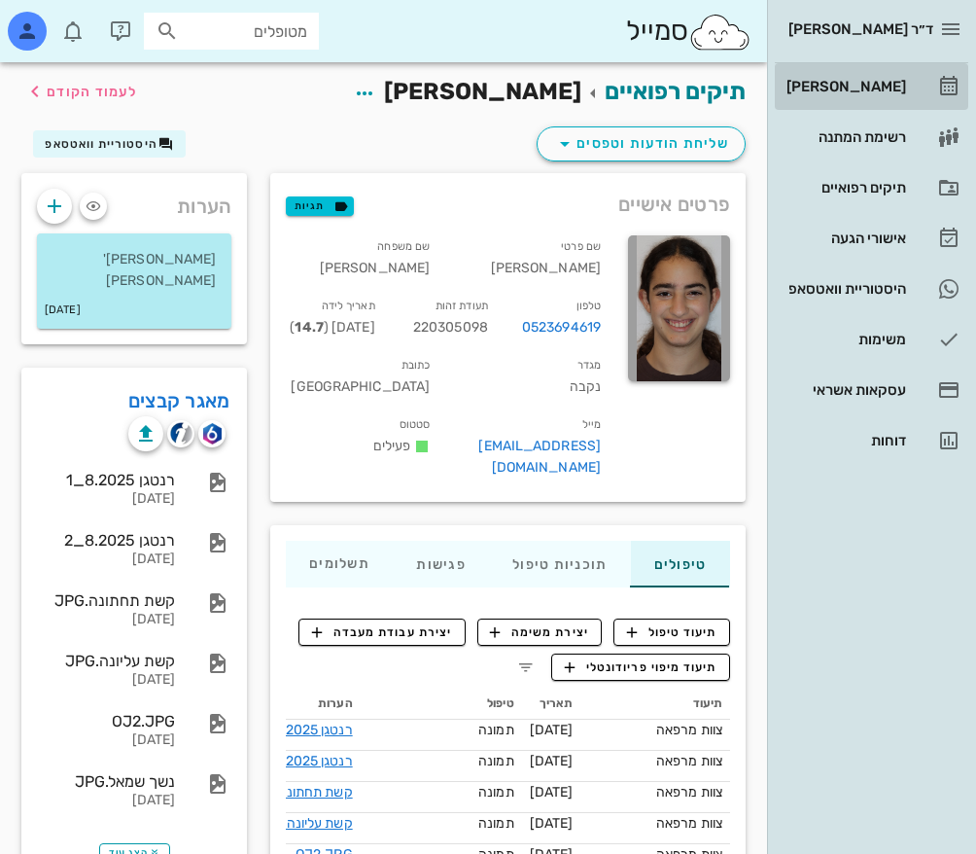
click at [896, 83] on div "[PERSON_NAME]" at bounding box center [844, 87] width 123 height 16
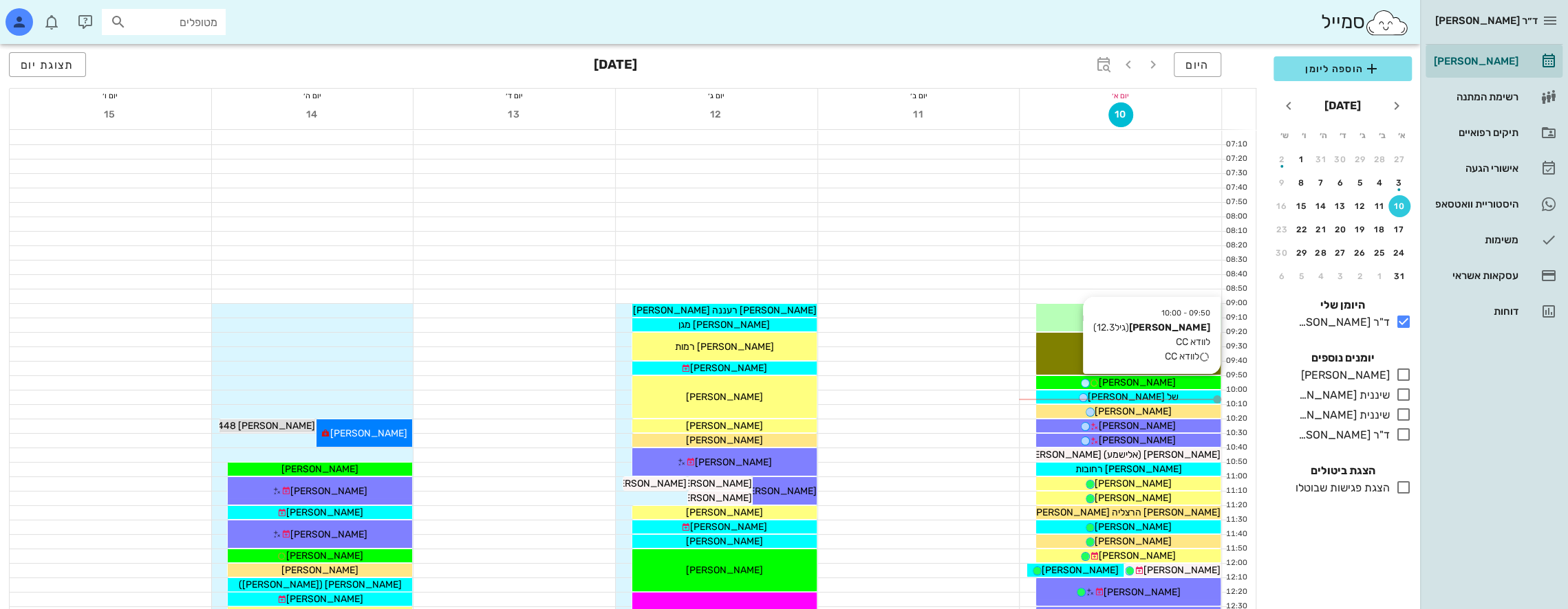
click at [690, 382] on span "[PERSON_NAME]" at bounding box center [1137, 383] width 77 height 12
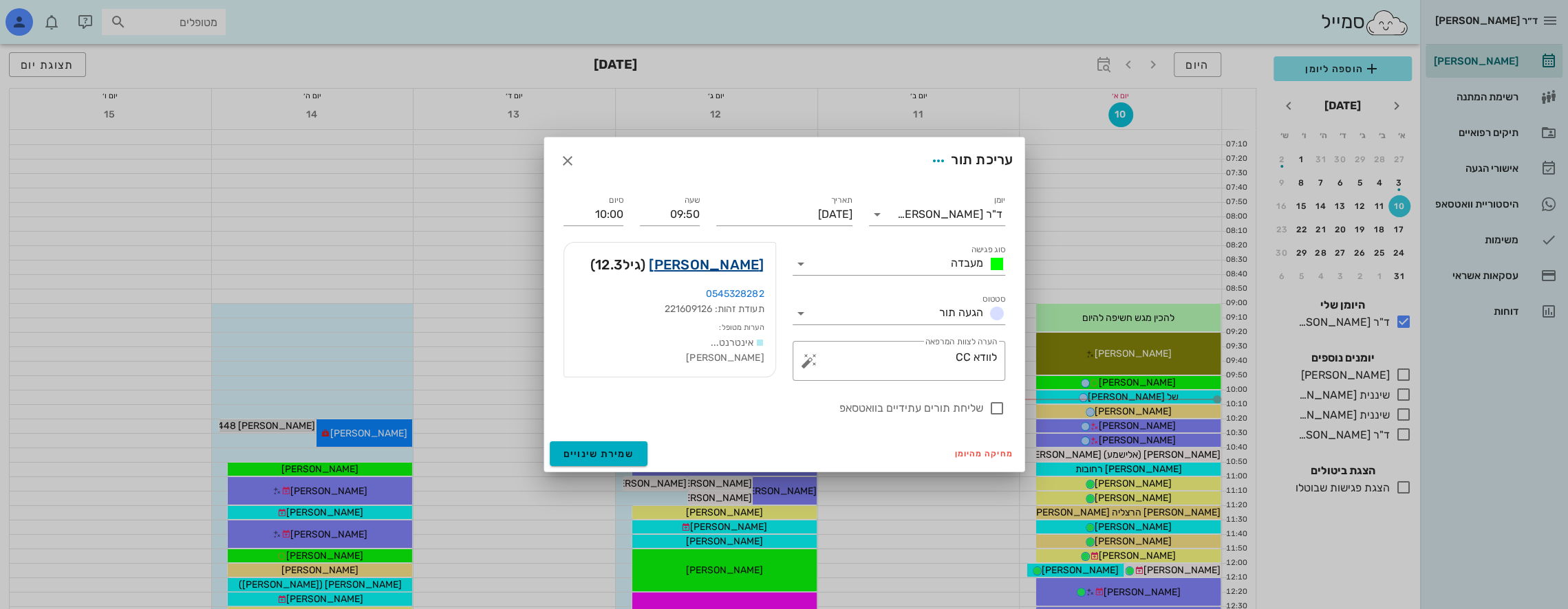
click at [690, 265] on link "[PERSON_NAME]" at bounding box center [706, 265] width 115 height 22
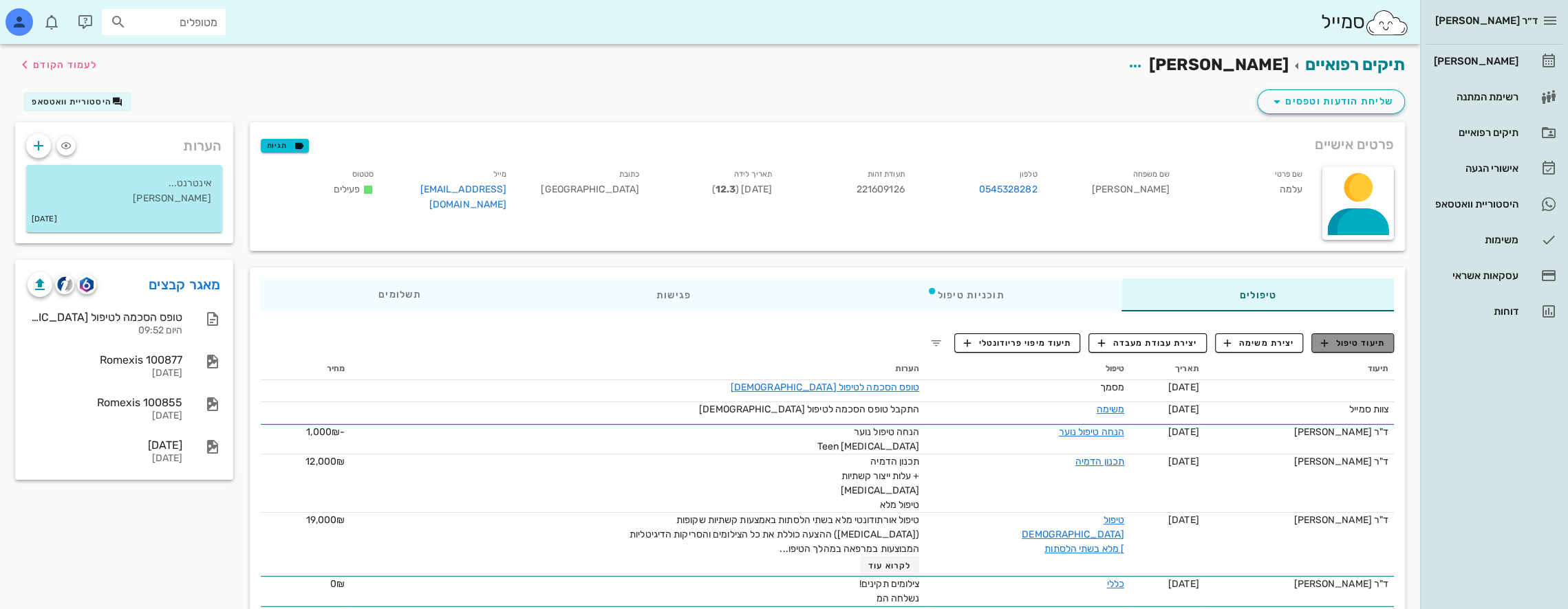
click at [690, 340] on span "תיעוד טיפול" at bounding box center [1353, 342] width 64 height 12
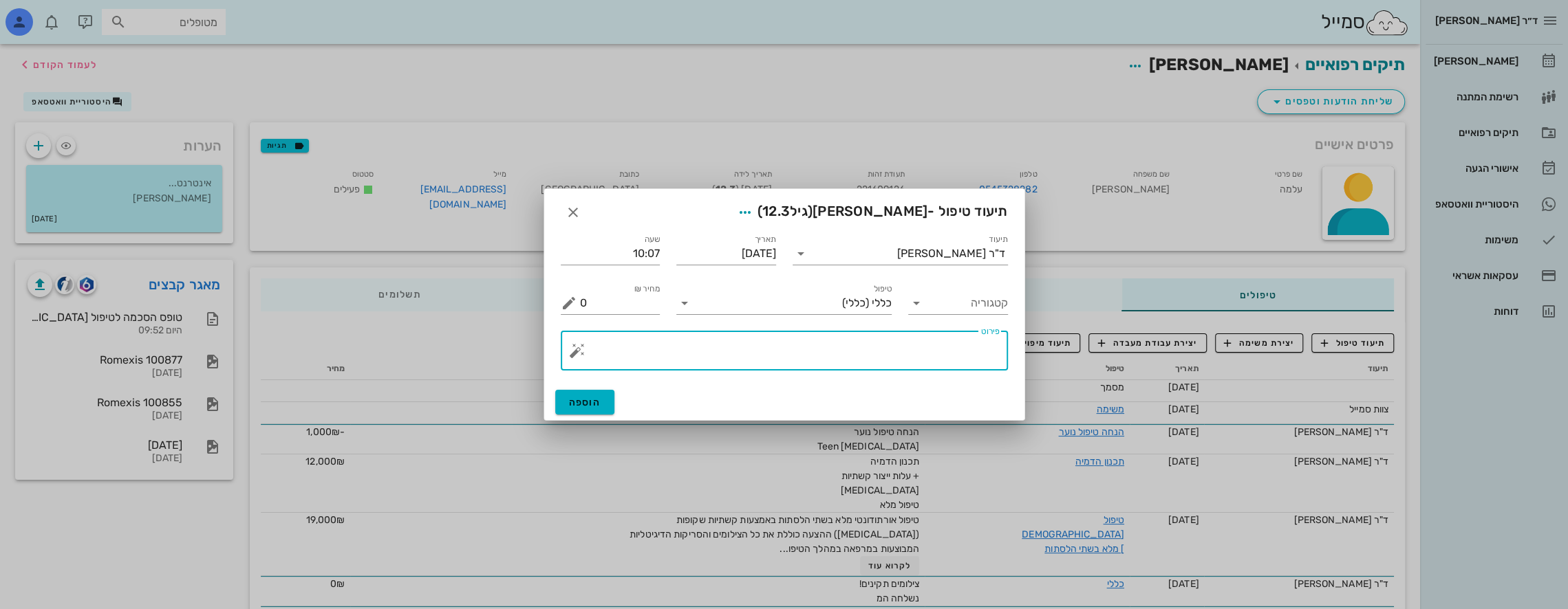
click at [690, 344] on textarea "פירוט" at bounding box center [790, 354] width 420 height 33
click at [575, 349] on button "button" at bounding box center [577, 350] width 16 height 16
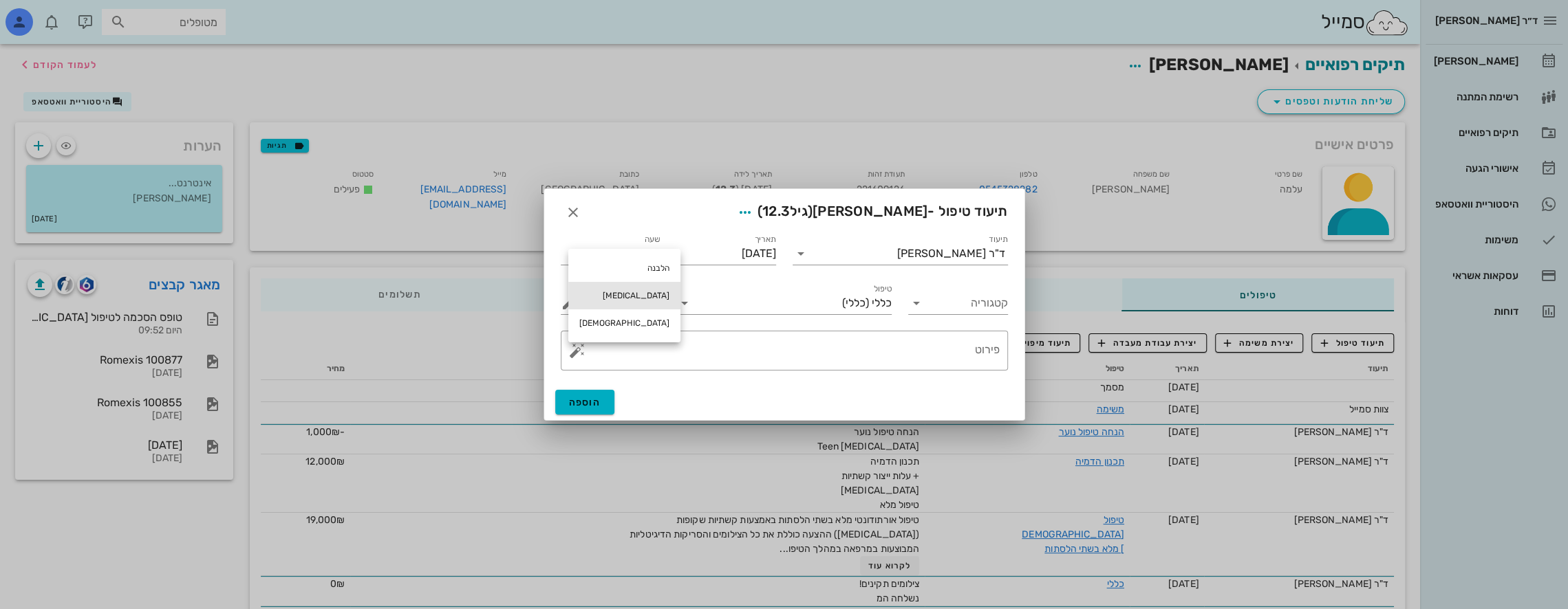
click at [603, 297] on div "[MEDICAL_DATA]" at bounding box center [624, 296] width 112 height 28
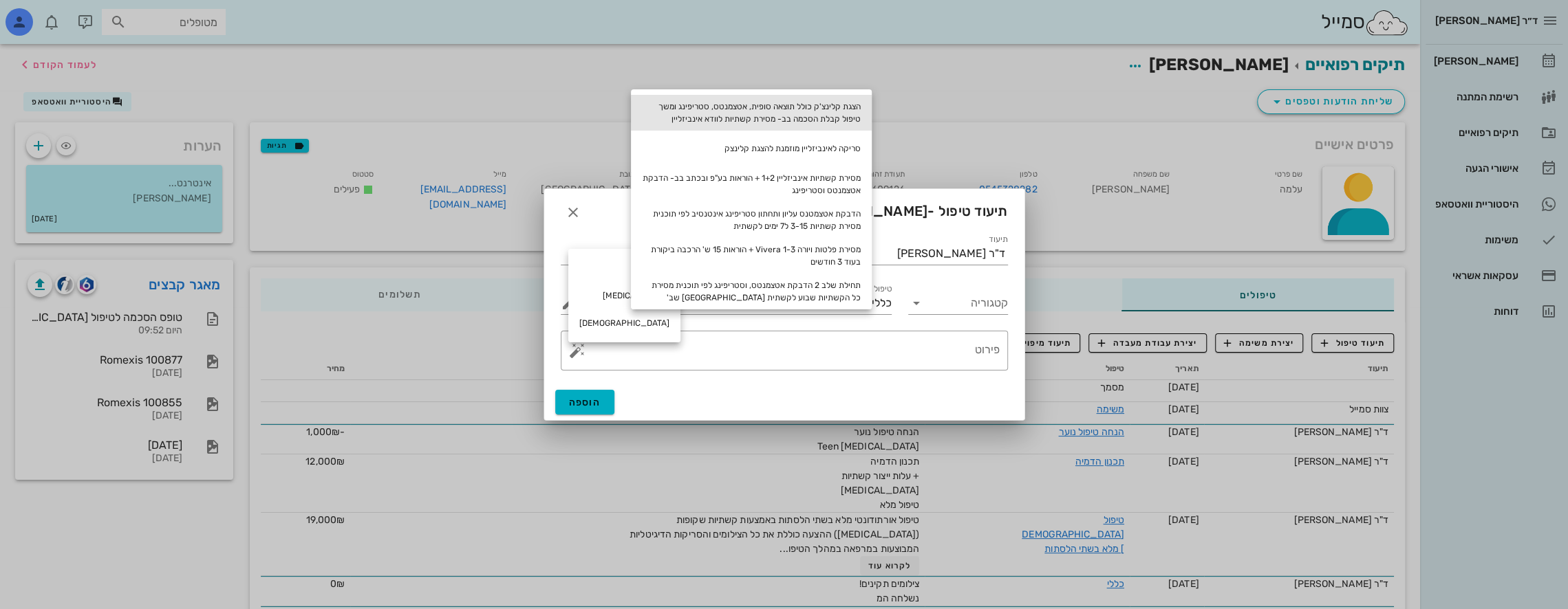
click at [690, 117] on div "הצגת קלינצ'ק כולל תוצאה סופית, אטצמנטס, סטריפינג ומשך טיפול קבלת הסכמה בב- מסיר…" at bounding box center [751, 112] width 241 height 36
type textarea "הצגת קלינצ'ק כולל תוצאה סופית, אטצמנטס, סטריפינג ומשך טיפול קבלת הסכמה בב- מסיר…"
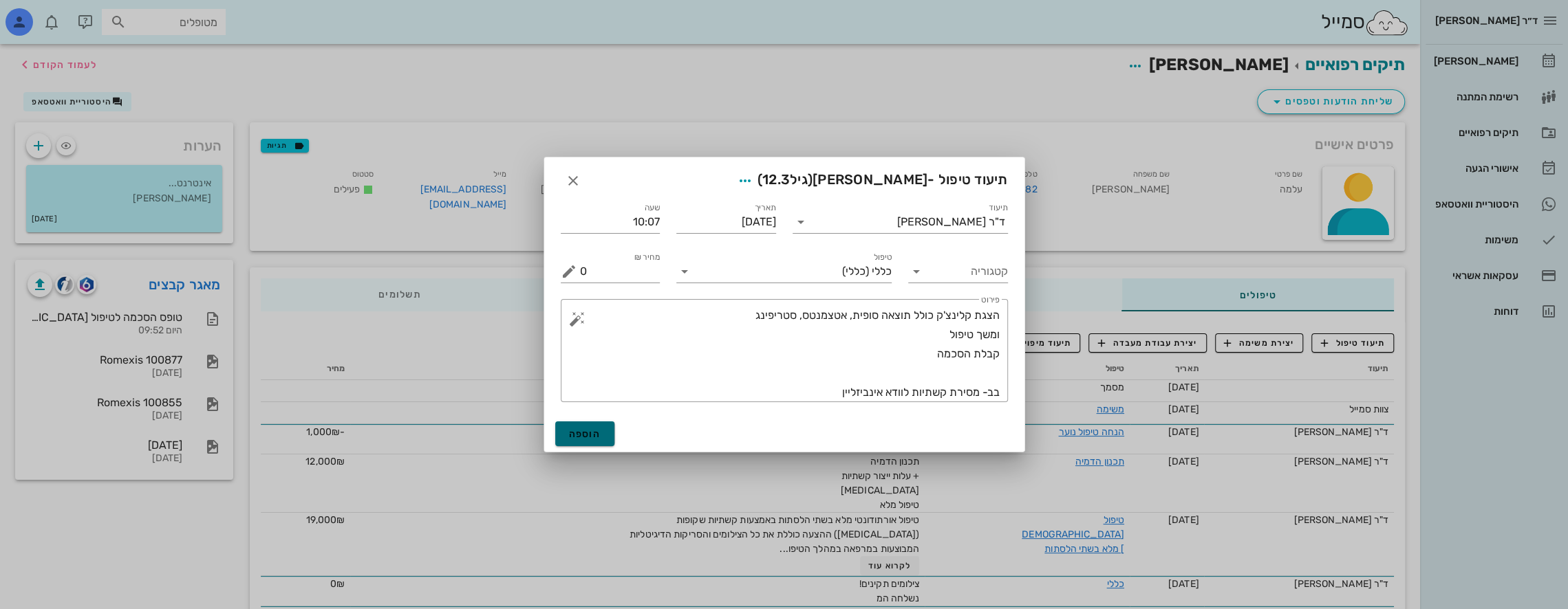
click at [588, 427] on button "הוספה" at bounding box center [585, 434] width 60 height 25
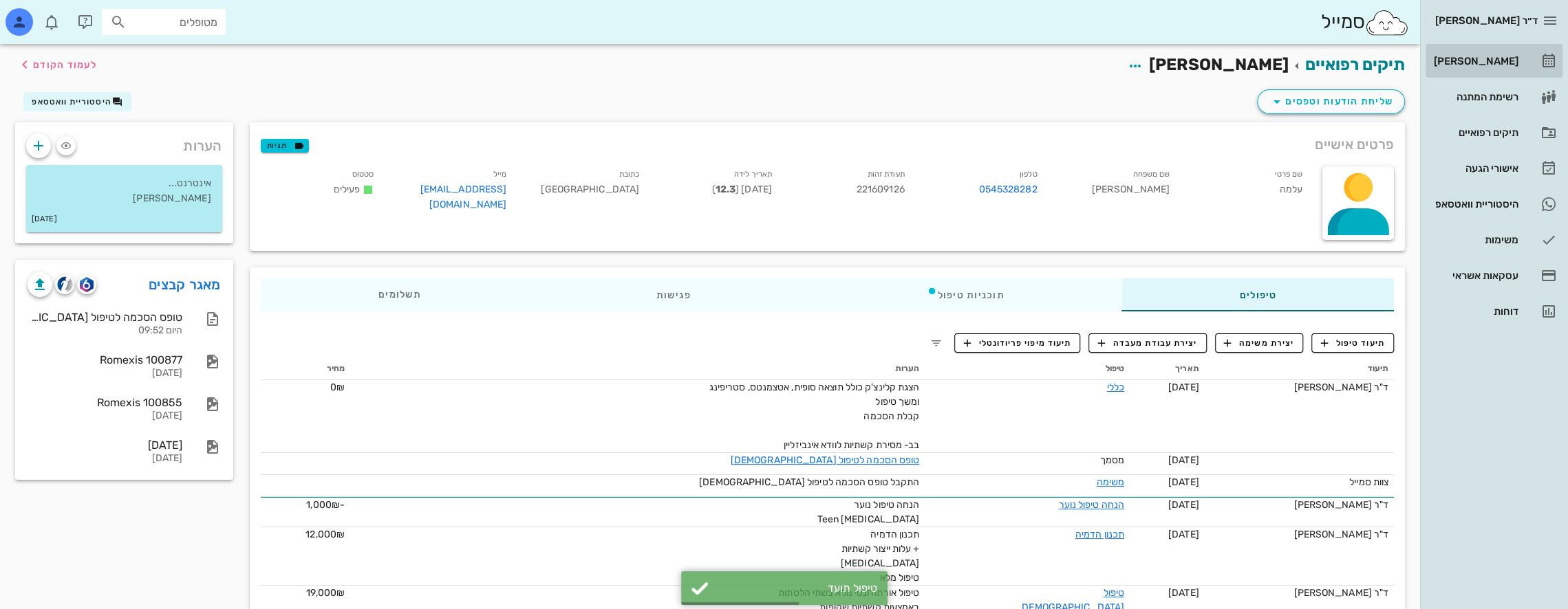
click at [690, 57] on div "[PERSON_NAME]" at bounding box center [1474, 62] width 87 height 11
